Goal: Communication & Community: Answer question/provide support

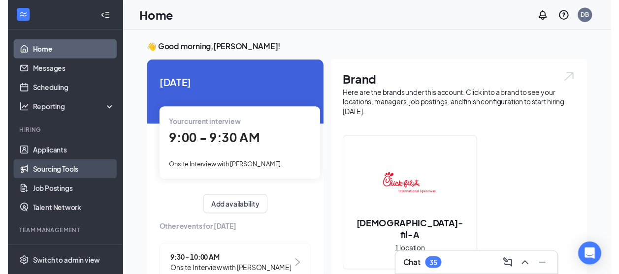
scroll to position [79, 0]
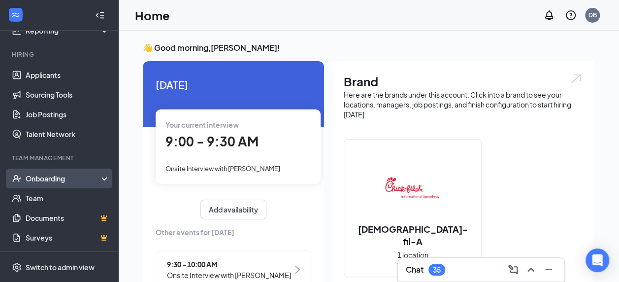
click at [46, 181] on div "Onboarding" at bounding box center [64, 178] width 76 height 10
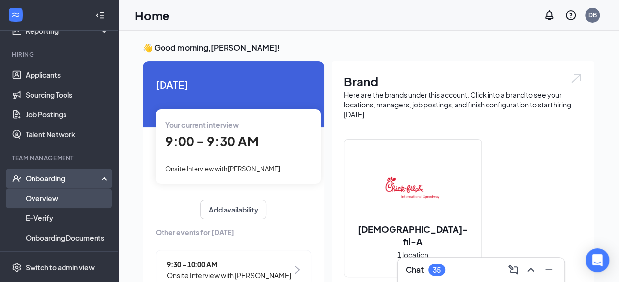
click at [38, 206] on link "Overview" at bounding box center [68, 198] width 84 height 20
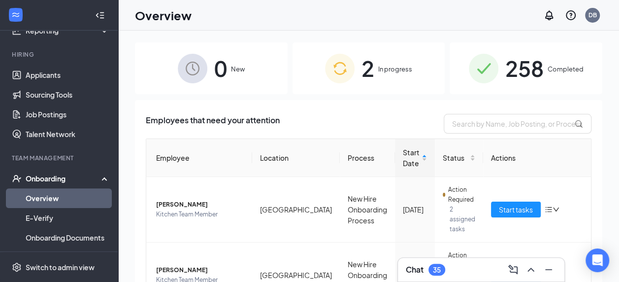
click at [517, 77] on span "258" at bounding box center [525, 68] width 38 height 34
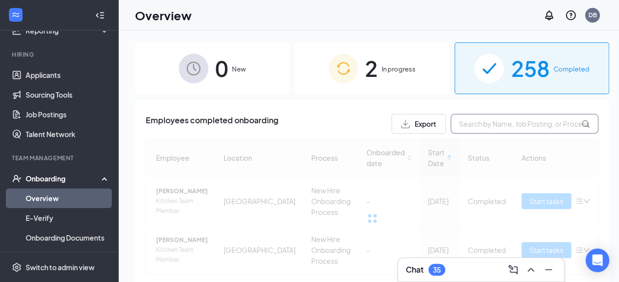
click at [483, 129] on input "text" at bounding box center [525, 124] width 148 height 20
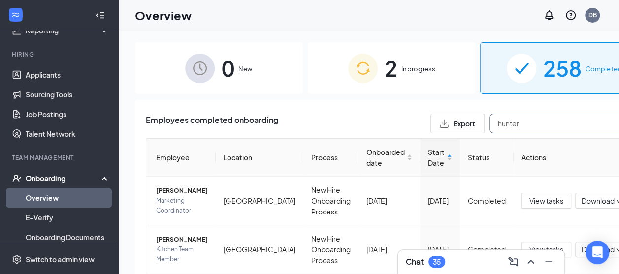
type input "hunter"
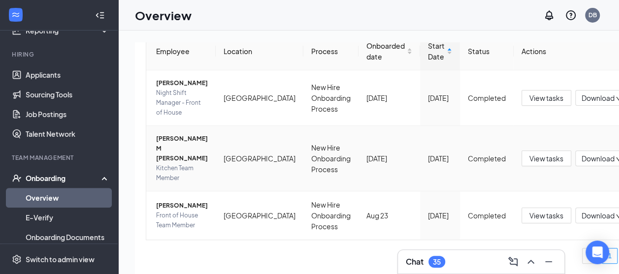
scroll to position [125, 0]
click at [158, 207] on span "Hunter D Guertin" at bounding box center [182, 206] width 52 height 10
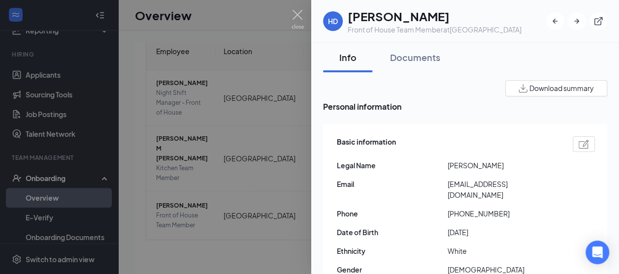
click at [217, 258] on div at bounding box center [309, 137] width 619 height 274
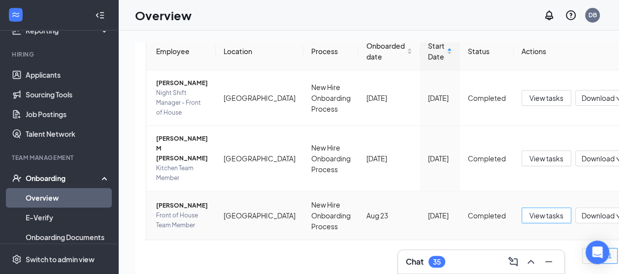
click at [530, 212] on span "View tasks" at bounding box center [547, 215] width 34 height 11
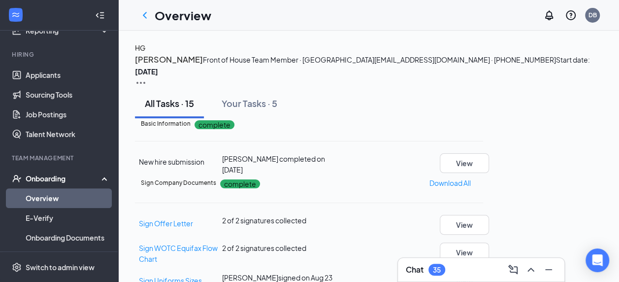
click at [147, 77] on img at bounding box center [141, 83] width 12 height 12
click at [140, 18] on icon "ChevronLeft" at bounding box center [145, 15] width 12 height 12
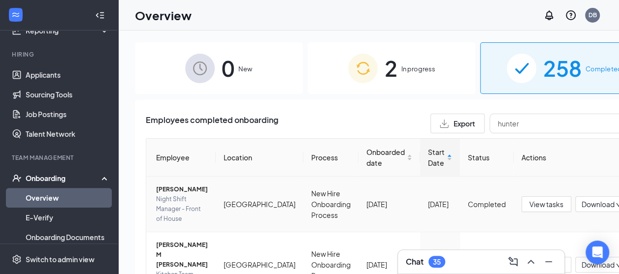
scroll to position [125, 0]
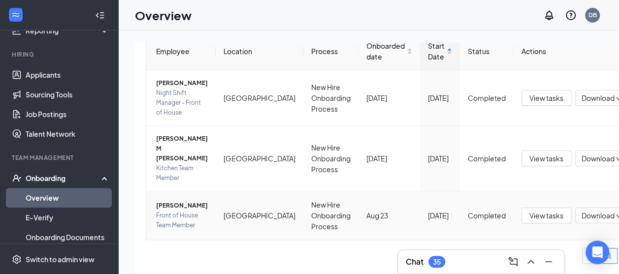
click at [171, 201] on span "Hunter D Guertin" at bounding box center [182, 206] width 52 height 10
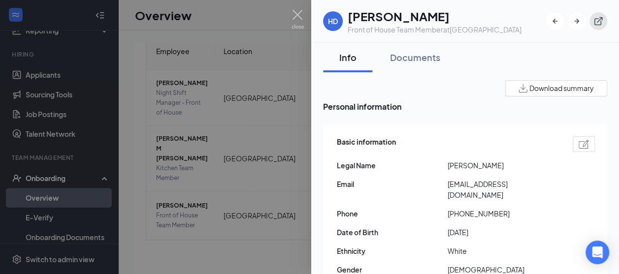
click at [598, 28] on button "button" at bounding box center [599, 21] width 18 height 18
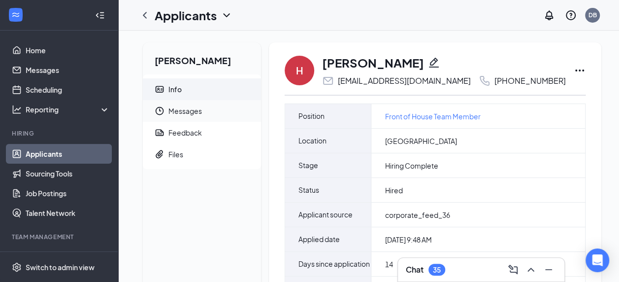
click at [183, 106] on span "Messages" at bounding box center [211, 111] width 85 height 22
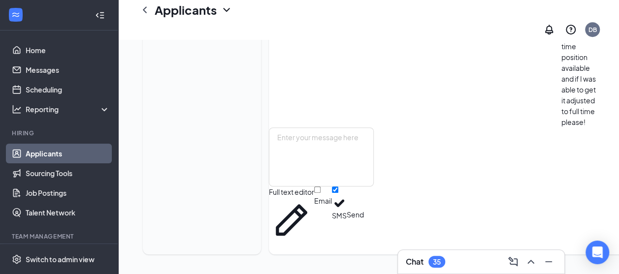
scroll to position [930, 0]
click at [328, 187] on textarea at bounding box center [321, 157] width 105 height 59
drag, startPoint x: 328, startPoint y: 188, endPoint x: 378, endPoint y: 148, distance: 64.9
click at [374, 148] on textarea "Good morning" at bounding box center [321, 157] width 105 height 59
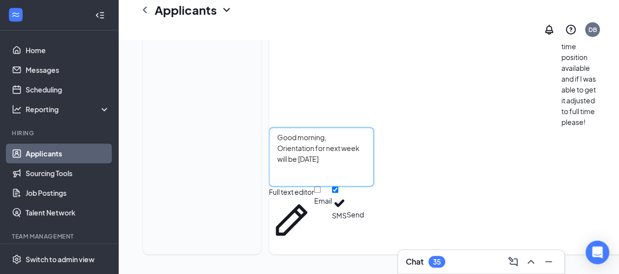
click at [374, 164] on textarea "Good morning, Orientation for next week will be on Monday" at bounding box center [321, 157] width 105 height 59
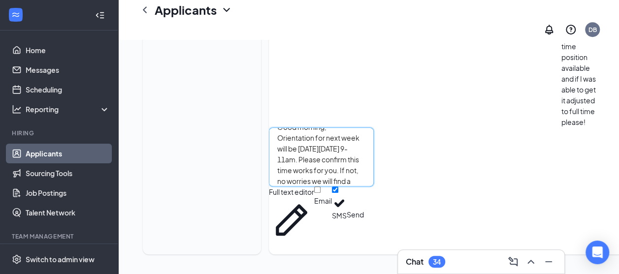
scroll to position [0, 0]
drag, startPoint x: 343, startPoint y: 196, endPoint x: 279, endPoint y: 117, distance: 101.9
type textarea "Good morning, Orientation for next week will be [DATE][DATE] 9-11am. Please con…"
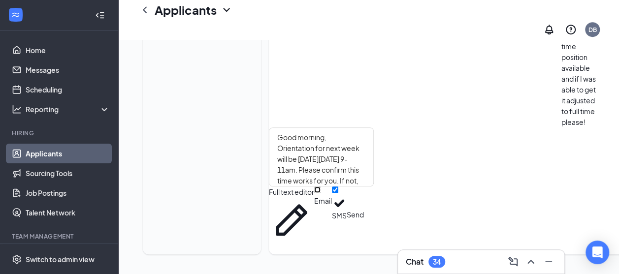
click at [321, 193] on input "Email" at bounding box center [317, 190] width 6 height 6
checkbox input "true"
click at [374, 228] on div "Good morning, Orientation for next week will be on Monday, September 1st from 9…" at bounding box center [321, 185] width 105 height 115
click at [364, 223] on button "Send" at bounding box center [355, 215] width 17 height 56
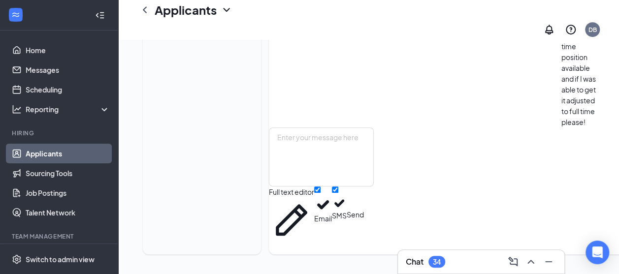
scroll to position [1187, 0]
click at [171, 142] on div "Hunter Guertin Info Messages Feedback Files" at bounding box center [202, 40] width 118 height 430
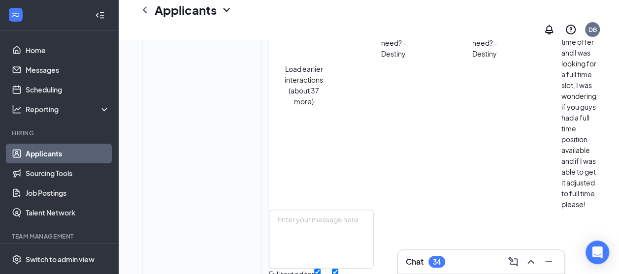
scroll to position [139, 0]
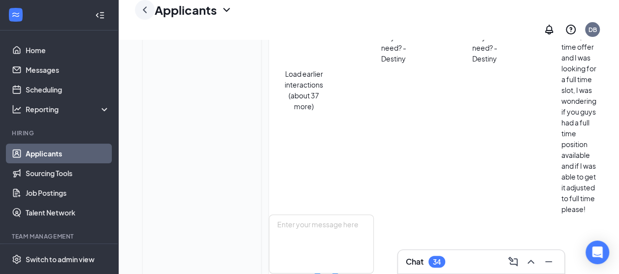
click at [151, 12] on div at bounding box center [145, 10] width 20 height 20
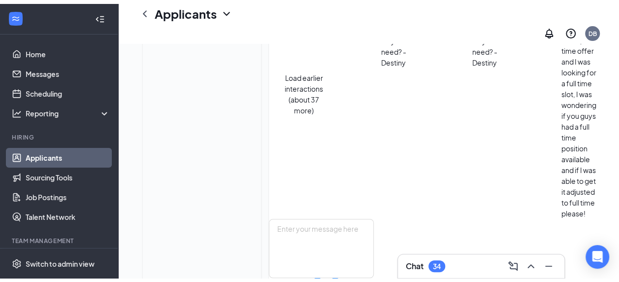
scroll to position [0, 0]
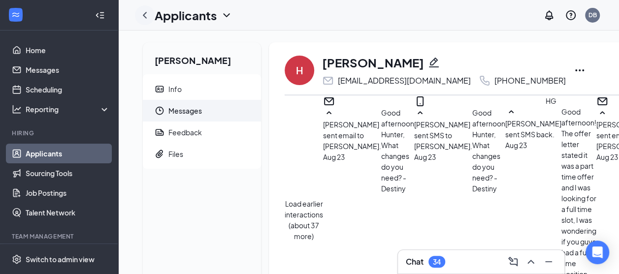
click at [145, 16] on icon "ChevronLeft" at bounding box center [145, 15] width 4 height 6
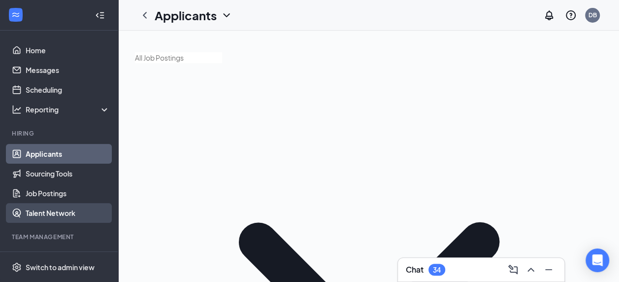
scroll to position [79, 0]
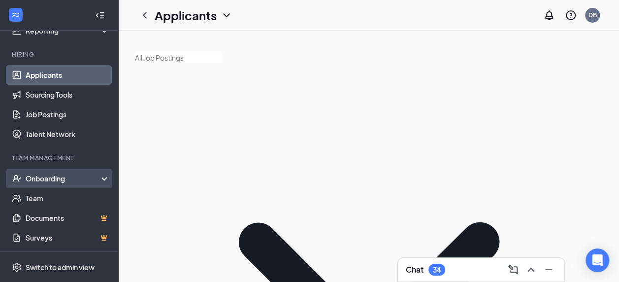
click at [51, 172] on div "Onboarding" at bounding box center [59, 179] width 118 height 20
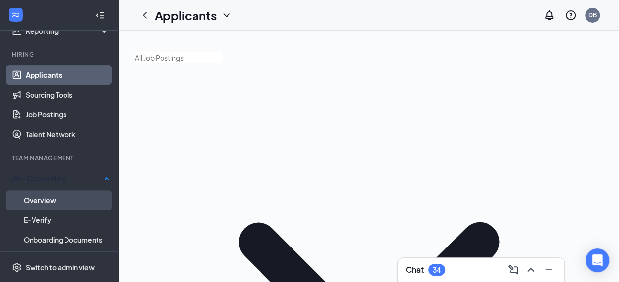
click at [43, 194] on link "Overview" at bounding box center [67, 200] width 86 height 20
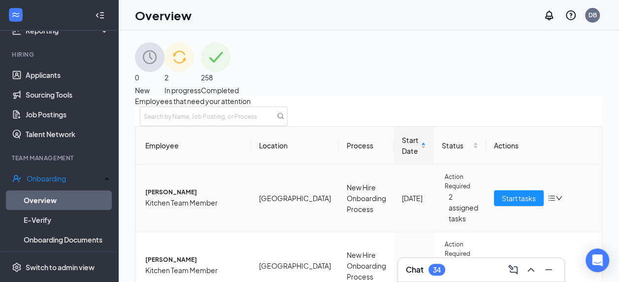
scroll to position [46, 0]
click at [175, 265] on span "Kitchen Team Member" at bounding box center [194, 270] width 98 height 11
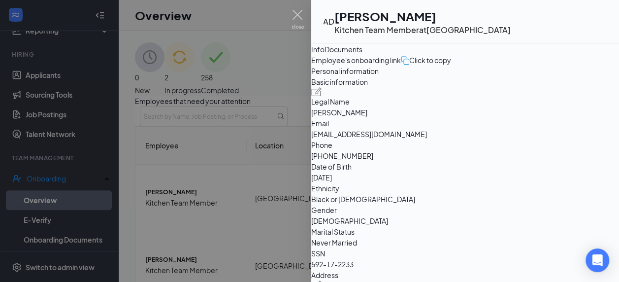
click at [609, 23] on icon "ExternalLink" at bounding box center [614, 28] width 10 height 10
click at [191, 61] on div at bounding box center [309, 141] width 619 height 282
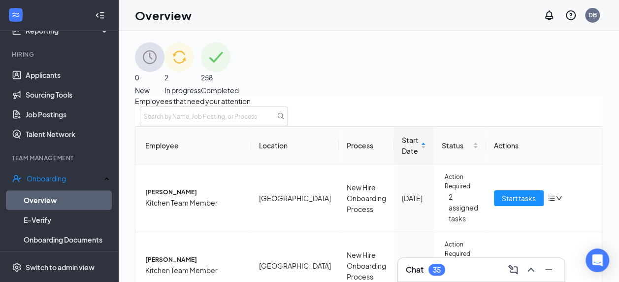
click at [239, 72] on span "258" at bounding box center [220, 77] width 38 height 11
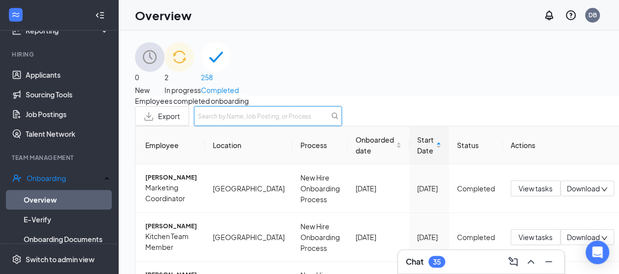
click at [342, 126] on input "text" at bounding box center [268, 116] width 148 height 20
type input "jayde"
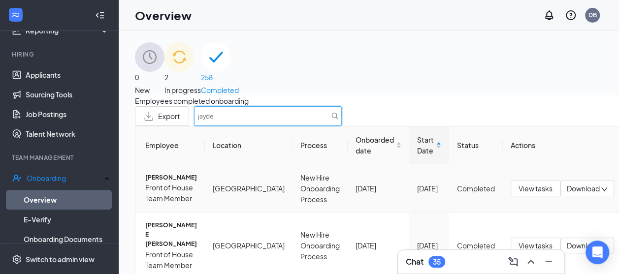
scroll to position [79, 0]
click at [165, 221] on span "Jayde E Harold" at bounding box center [171, 235] width 52 height 28
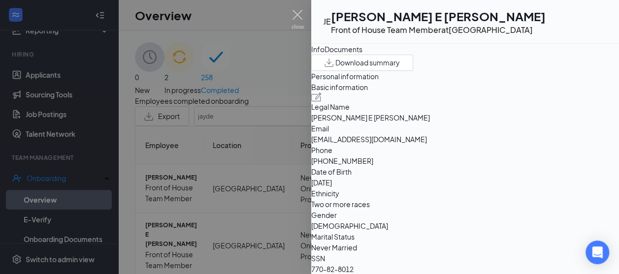
click at [608, 22] on icon "ExternalLink" at bounding box center [608, 22] width 0 height 0
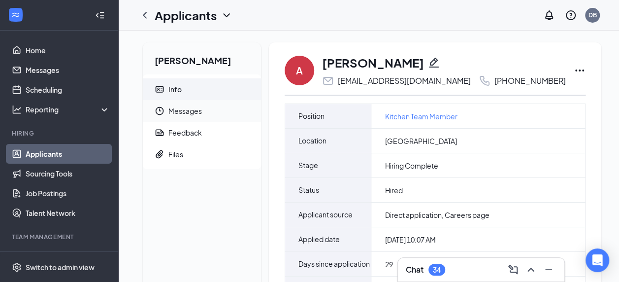
click at [203, 107] on span "Messages" at bounding box center [211, 111] width 85 height 22
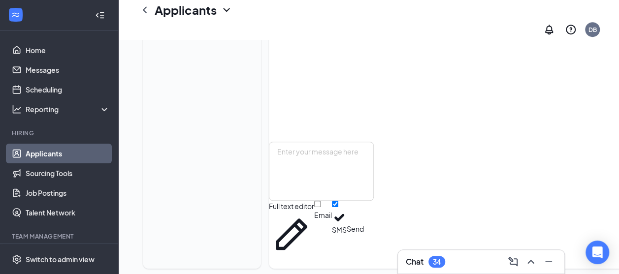
scroll to position [345, 0]
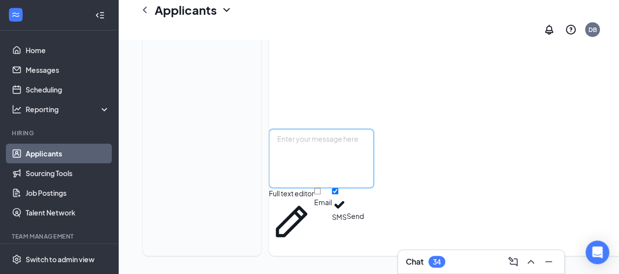
click at [311, 153] on textarea at bounding box center [321, 158] width 105 height 59
paste textarea "Good morning, Orientation for next week will be [DATE][DATE] 9-11am. Please con…"
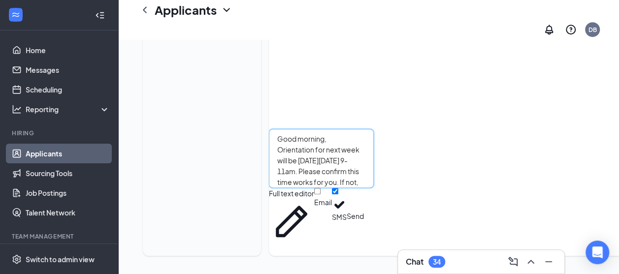
scroll to position [10, 0]
type textarea "Good morning, Orientation for next week will be [DATE][DATE] 9-11am. Please con…"
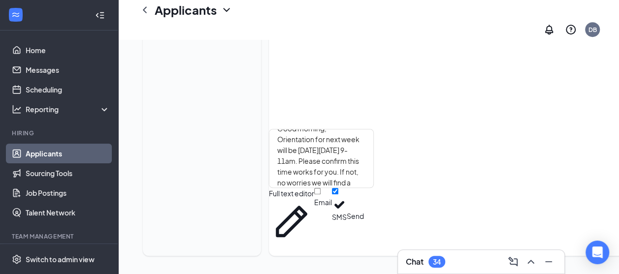
click at [364, 223] on div "Email SMS Send" at bounding box center [339, 216] width 50 height 56
click at [321, 195] on input "Email" at bounding box center [317, 191] width 6 height 6
checkbox input "true"
click at [364, 212] on button "Send" at bounding box center [355, 216] width 17 height 56
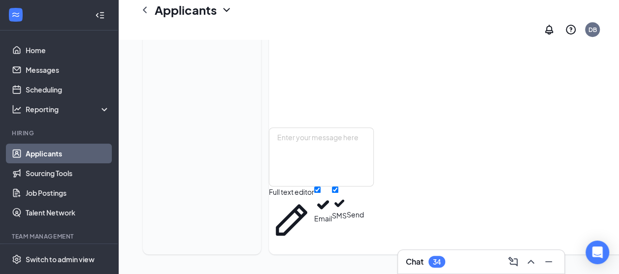
scroll to position [601, 0]
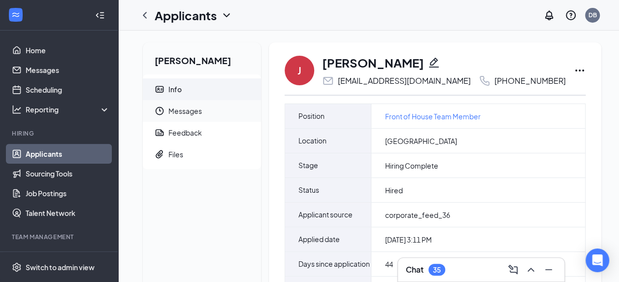
click at [202, 111] on span "Messages" at bounding box center [211, 111] width 85 height 22
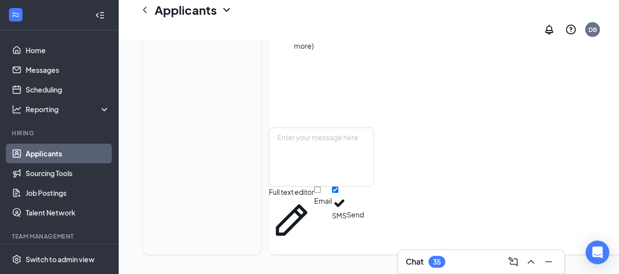
scroll to position [876, 0]
paste textarea "Good morning, Orientation for next week will be [DATE][DATE] 9-11am. Please con…"
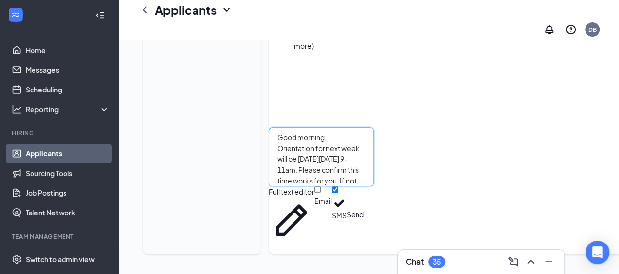
scroll to position [10, 0]
type textarea "Good morning, Orientation for next week will be [DATE][DATE] 9-11am. Please con…"
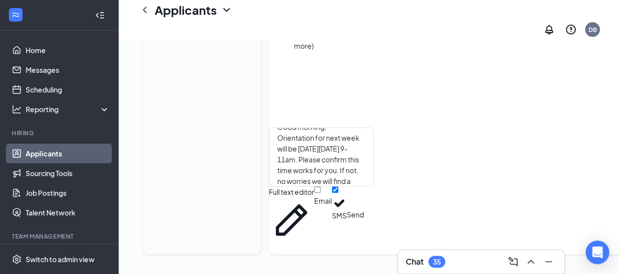
click at [364, 213] on div "Email SMS Send" at bounding box center [339, 215] width 50 height 56
click at [321, 193] on input "Email" at bounding box center [317, 190] width 6 height 6
checkbox input "true"
click at [364, 223] on button "Send" at bounding box center [355, 215] width 17 height 56
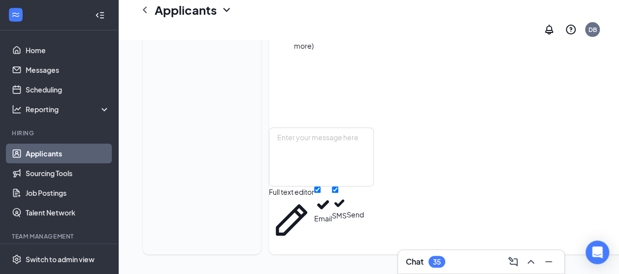
scroll to position [1113, 0]
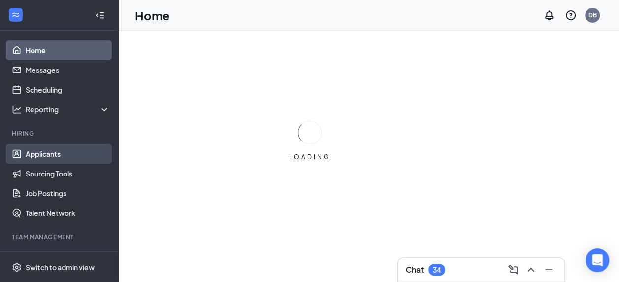
click at [32, 148] on link "Applicants" at bounding box center [68, 154] width 84 height 20
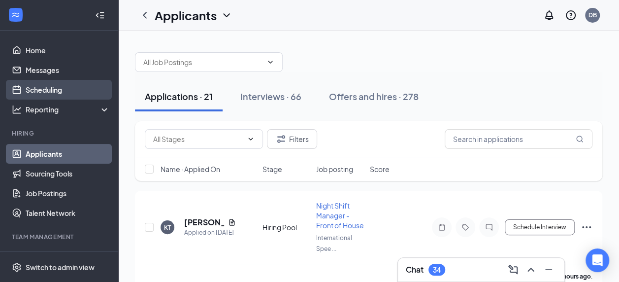
click at [34, 96] on link "Scheduling" at bounding box center [68, 90] width 84 height 20
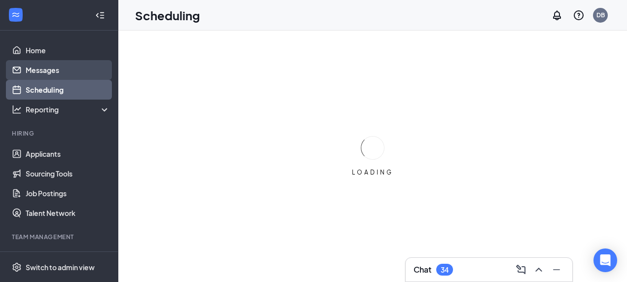
click at [44, 70] on link "Messages" at bounding box center [68, 70] width 84 height 20
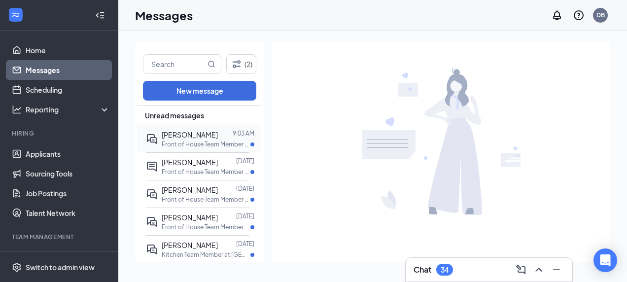
click at [172, 138] on span "[PERSON_NAME]" at bounding box center [190, 134] width 56 height 9
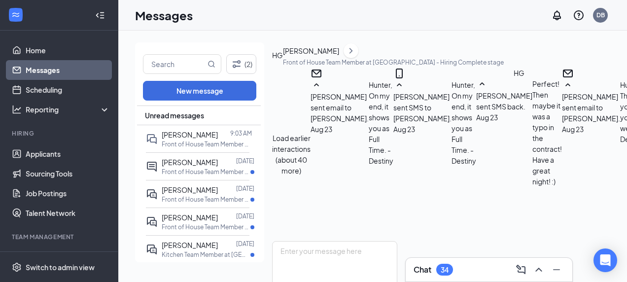
scroll to position [846, 0]
click at [331, 241] on textarea at bounding box center [334, 270] width 125 height 59
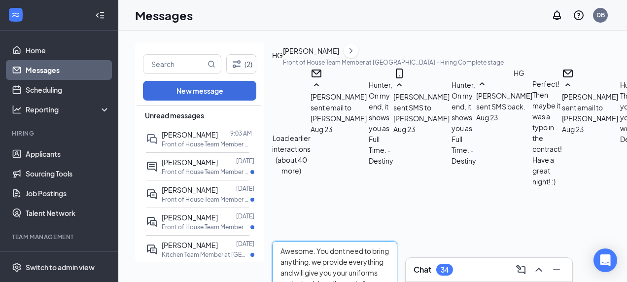
type textarea "Awesome. You dont need to bring anything. we provide everything and will give y…"
checkbox input "true"
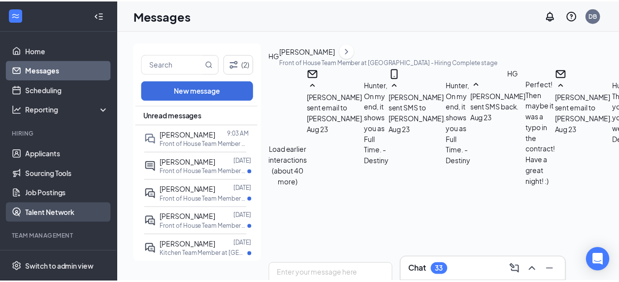
scroll to position [79, 0]
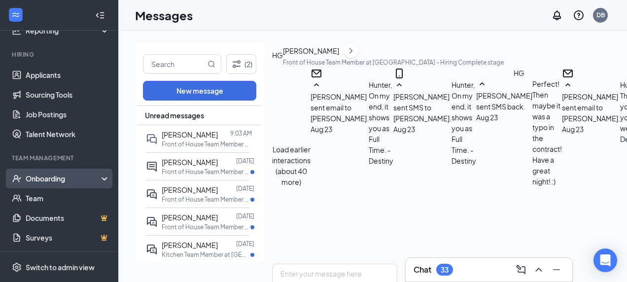
click at [34, 183] on div "Onboarding" at bounding box center [64, 178] width 76 height 10
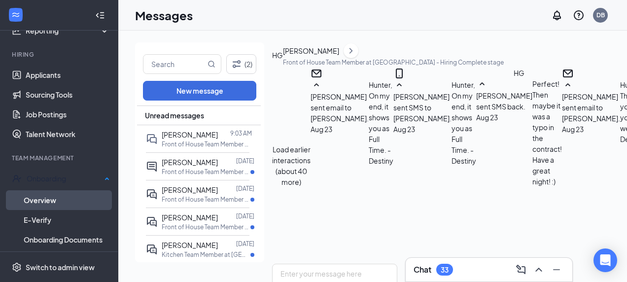
click at [32, 195] on link "Overview" at bounding box center [67, 200] width 86 height 20
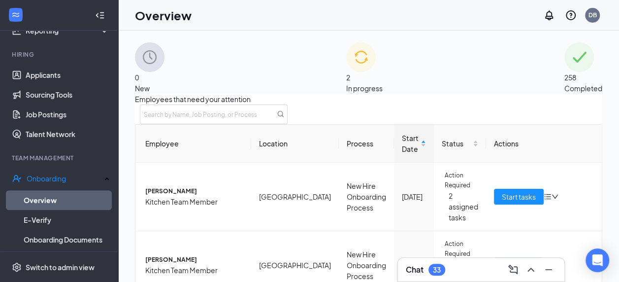
click at [565, 76] on span "258" at bounding box center [584, 77] width 38 height 11
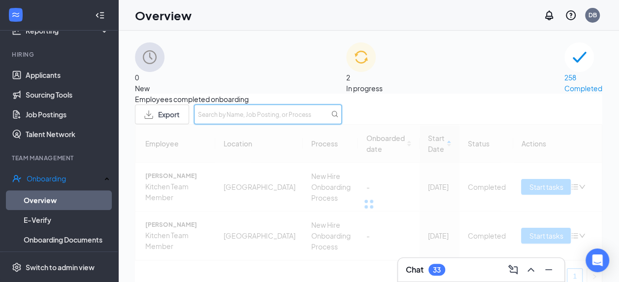
click at [342, 120] on input "text" at bounding box center [268, 114] width 148 height 20
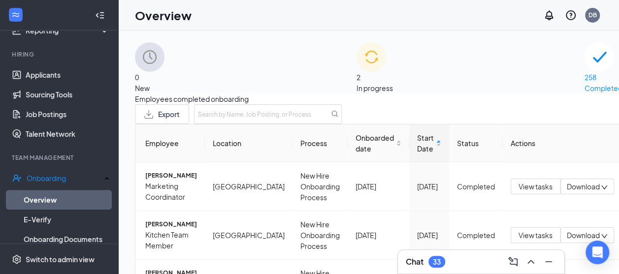
click at [357, 63] on div "2 In progress" at bounding box center [375, 67] width 36 height 51
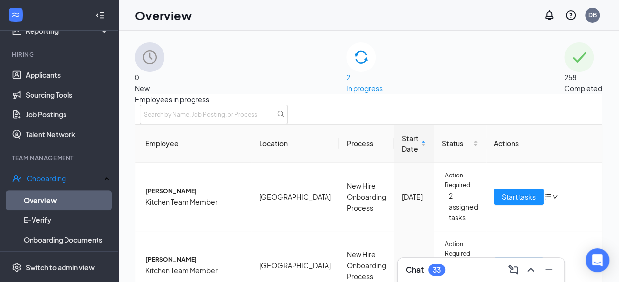
scroll to position [29, 0]
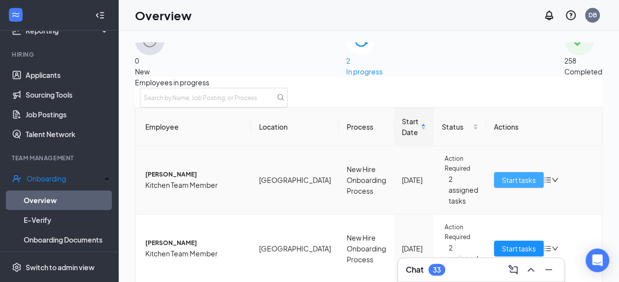
click at [505, 178] on span "Start tasks" at bounding box center [519, 179] width 34 height 11
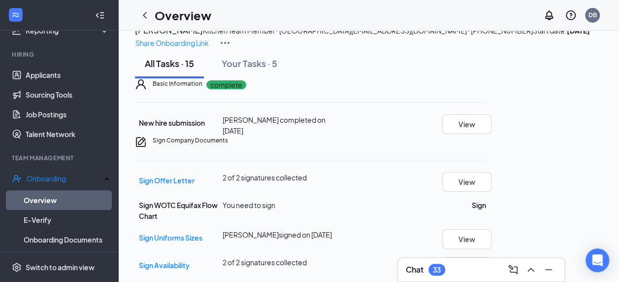
scroll to position [152, 0]
click at [492, 229] on button "View" at bounding box center [467, 239] width 49 height 20
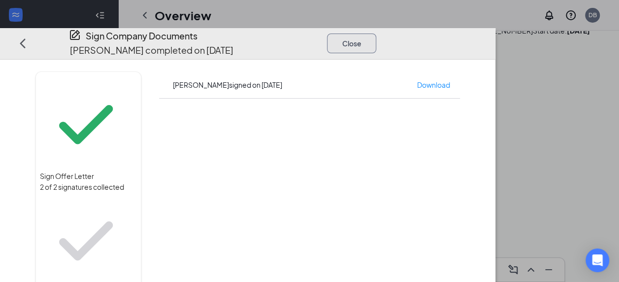
click at [376, 34] on button "Close" at bounding box center [351, 44] width 49 height 20
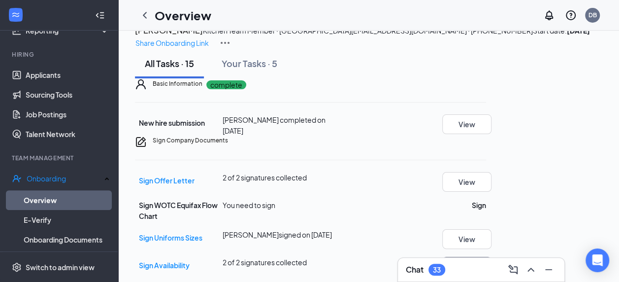
click at [492, 257] on button "View" at bounding box center [467, 267] width 49 height 20
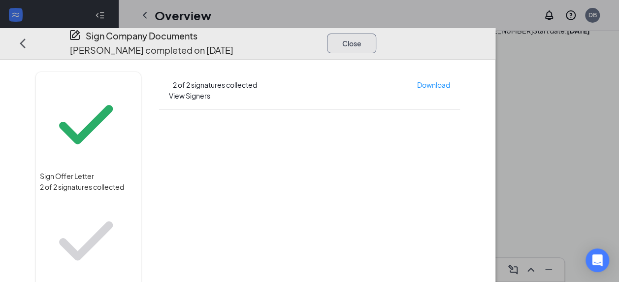
click at [376, 34] on button "Close" at bounding box center [351, 44] width 49 height 20
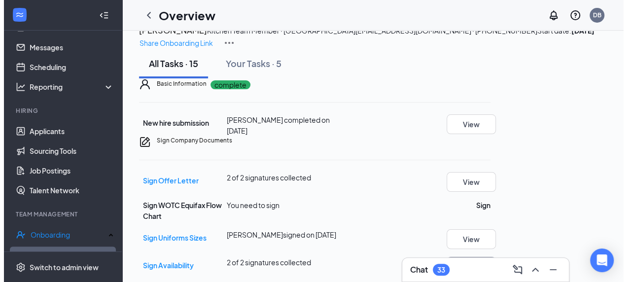
scroll to position [0, 0]
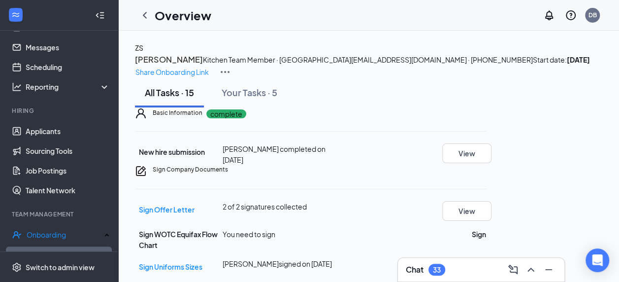
click at [203, 64] on h3 "[PERSON_NAME]" at bounding box center [169, 59] width 68 height 13
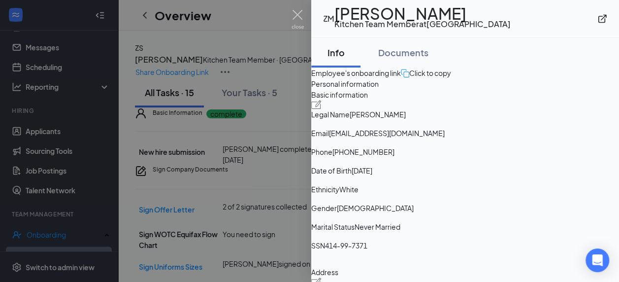
click at [202, 115] on div at bounding box center [309, 141] width 619 height 282
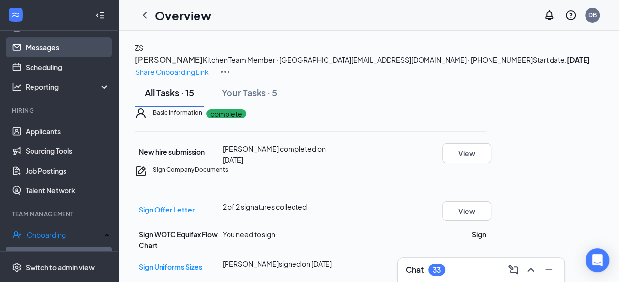
click at [39, 57] on link "Messages" at bounding box center [68, 47] width 84 height 20
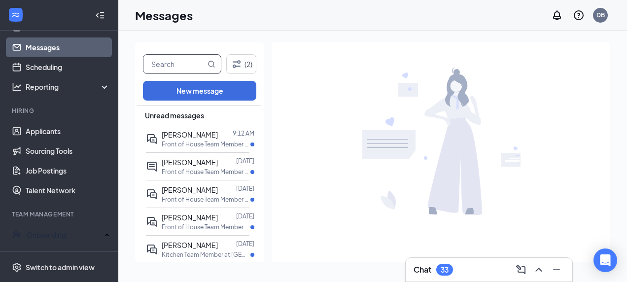
click at [177, 61] on input "text" at bounding box center [174, 64] width 62 height 19
click at [181, 138] on div "[PERSON_NAME]" at bounding box center [190, 134] width 56 height 11
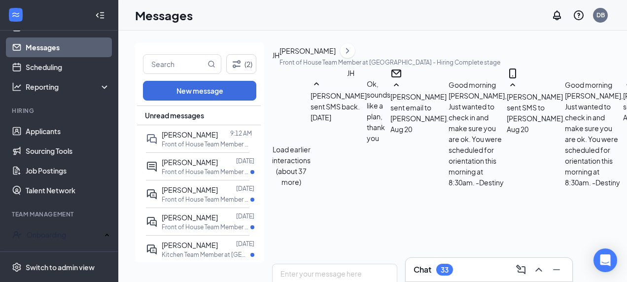
scroll to position [880, 0]
type textarea "Awesome. Well see you there."
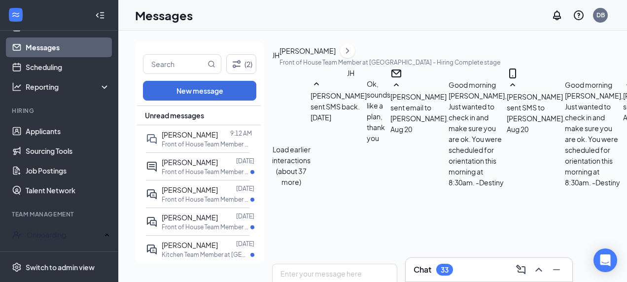
scroll to position [933, 0]
click at [196, 69] on input "text" at bounding box center [174, 64] width 62 height 19
type input "[PERSON_NAME]"
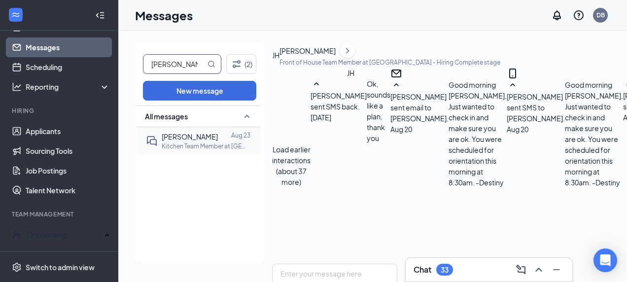
click at [175, 154] on div "All messages [PERSON_NAME] [DATE] Kitchen Team Member at [GEOGRAPHIC_DATA]" at bounding box center [199, 183] width 124 height 157
click at [220, 136] on div at bounding box center [224, 136] width 13 height 11
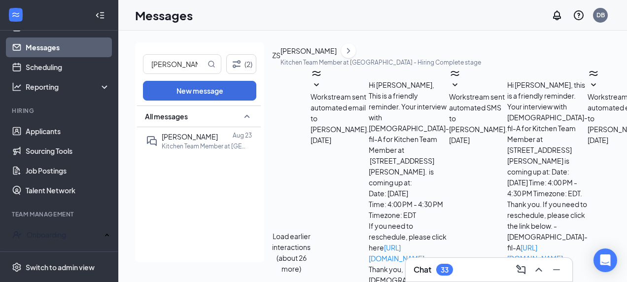
scroll to position [239, 0]
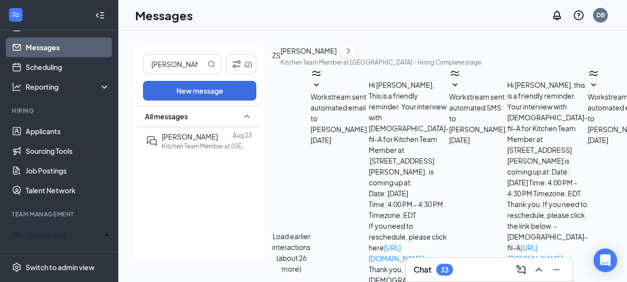
type textarea "Good morning, We will be doing orientation [DATE][DATE] 3-5pm. Please confirm i…"
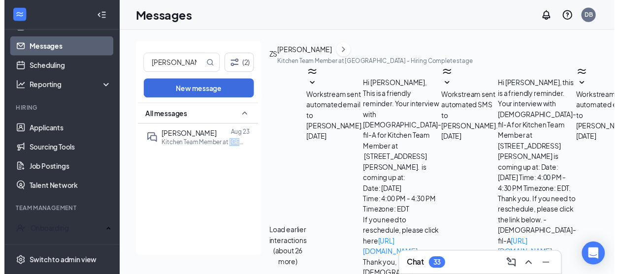
scroll to position [367, 0]
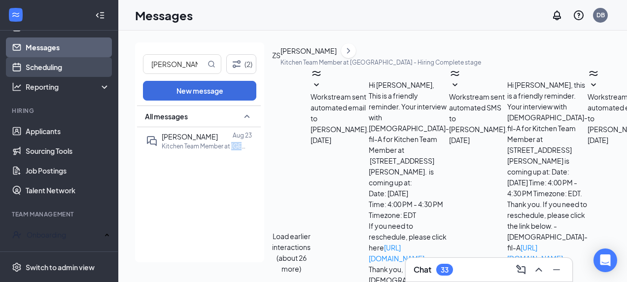
click at [41, 63] on link "Scheduling" at bounding box center [68, 67] width 84 height 20
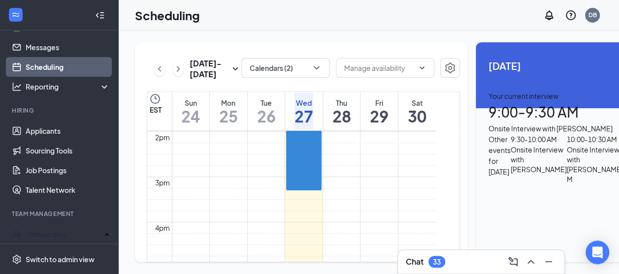
scroll to position [622, 0]
click at [533, 145] on div "9:30 - 10:00 AM" at bounding box center [539, 139] width 56 height 11
